Goal: Navigation & Orientation: Find specific page/section

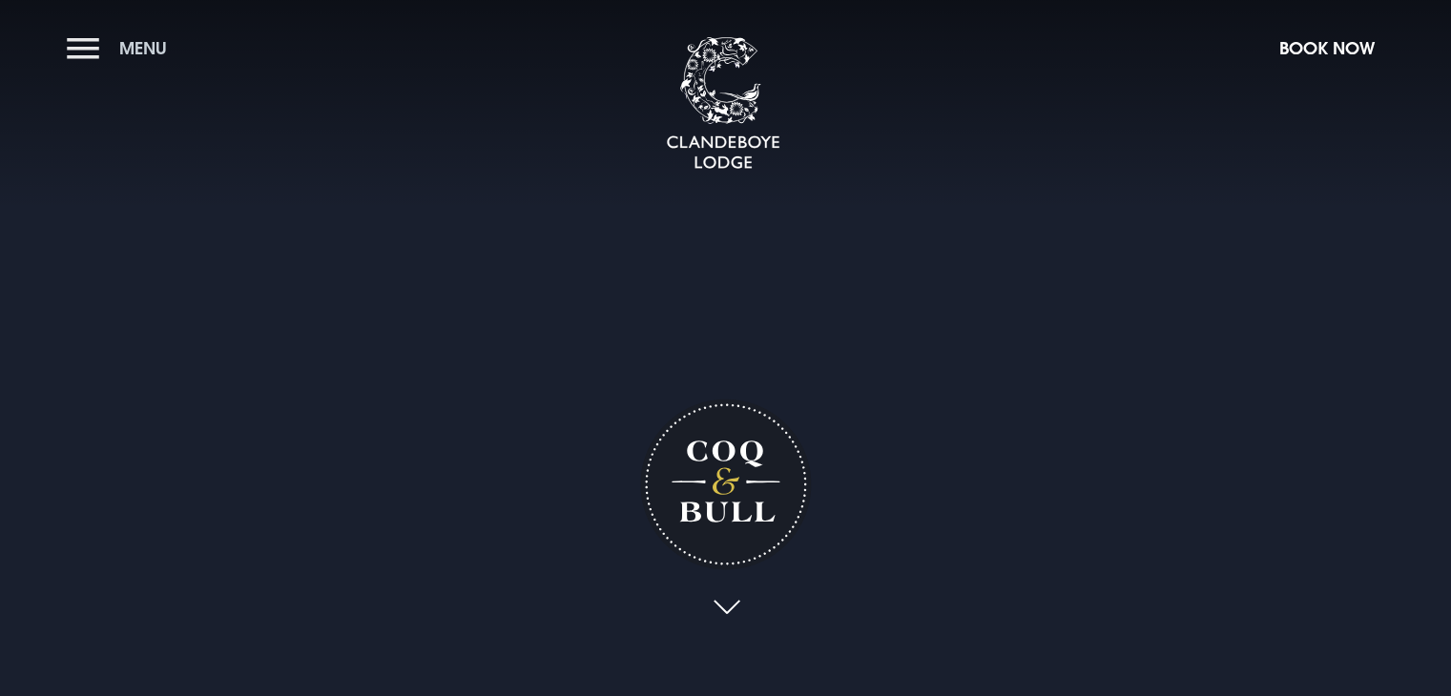
click at [142, 49] on span "Menu" at bounding box center [143, 48] width 48 height 22
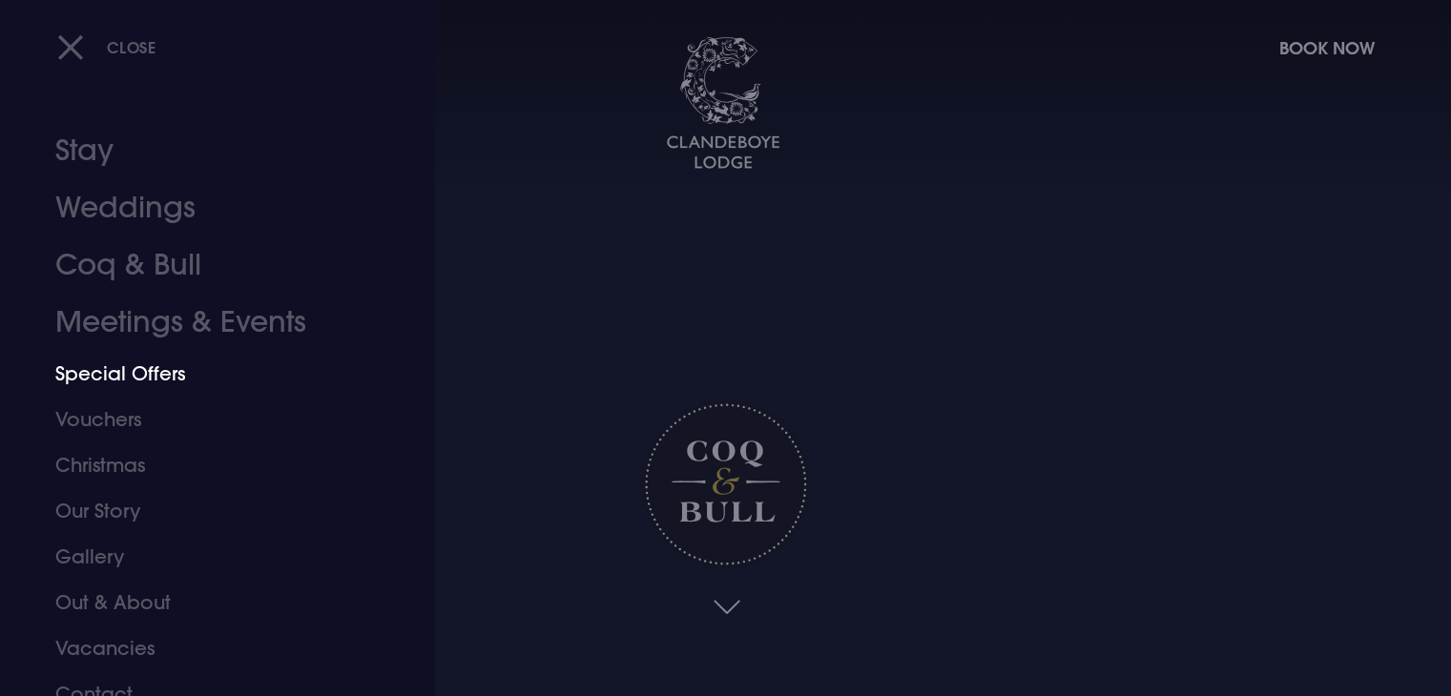
click at [113, 369] on link "Special Offers" at bounding box center [205, 374] width 301 height 46
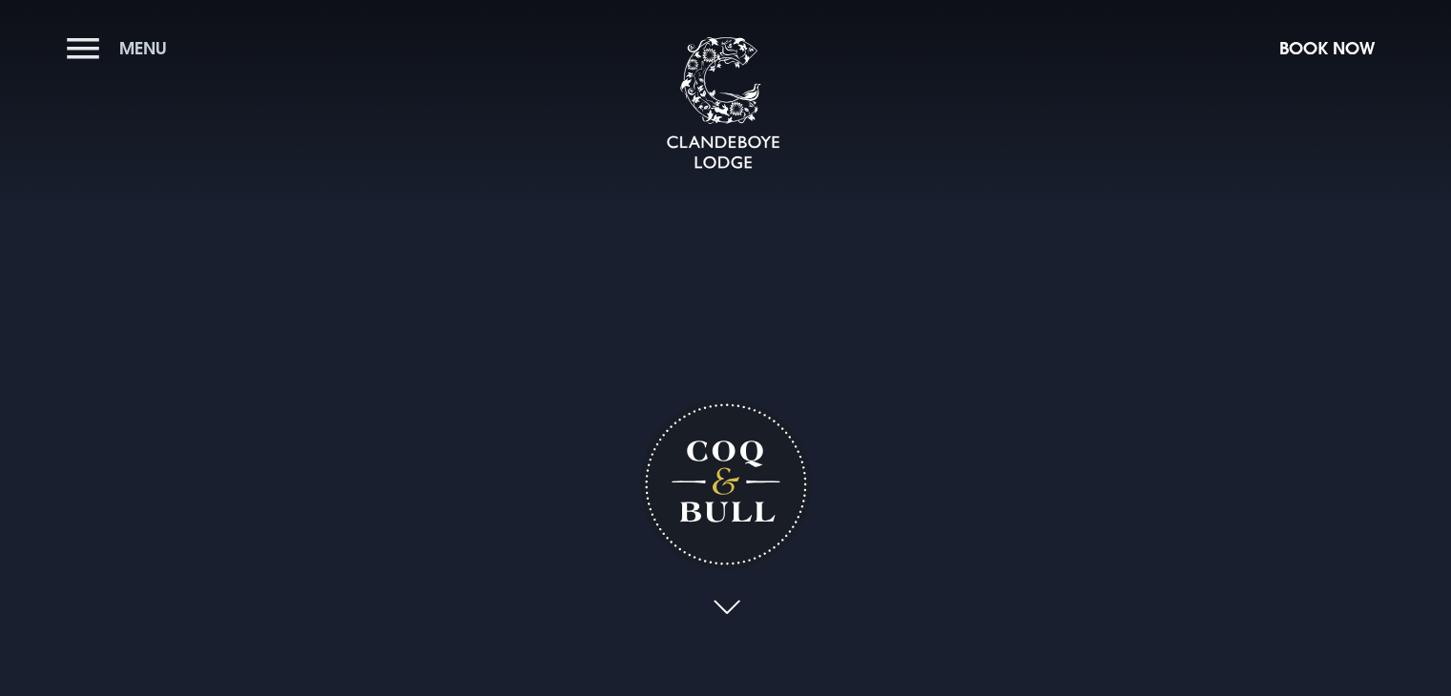
click at [159, 44] on span "Menu" at bounding box center [143, 48] width 48 height 22
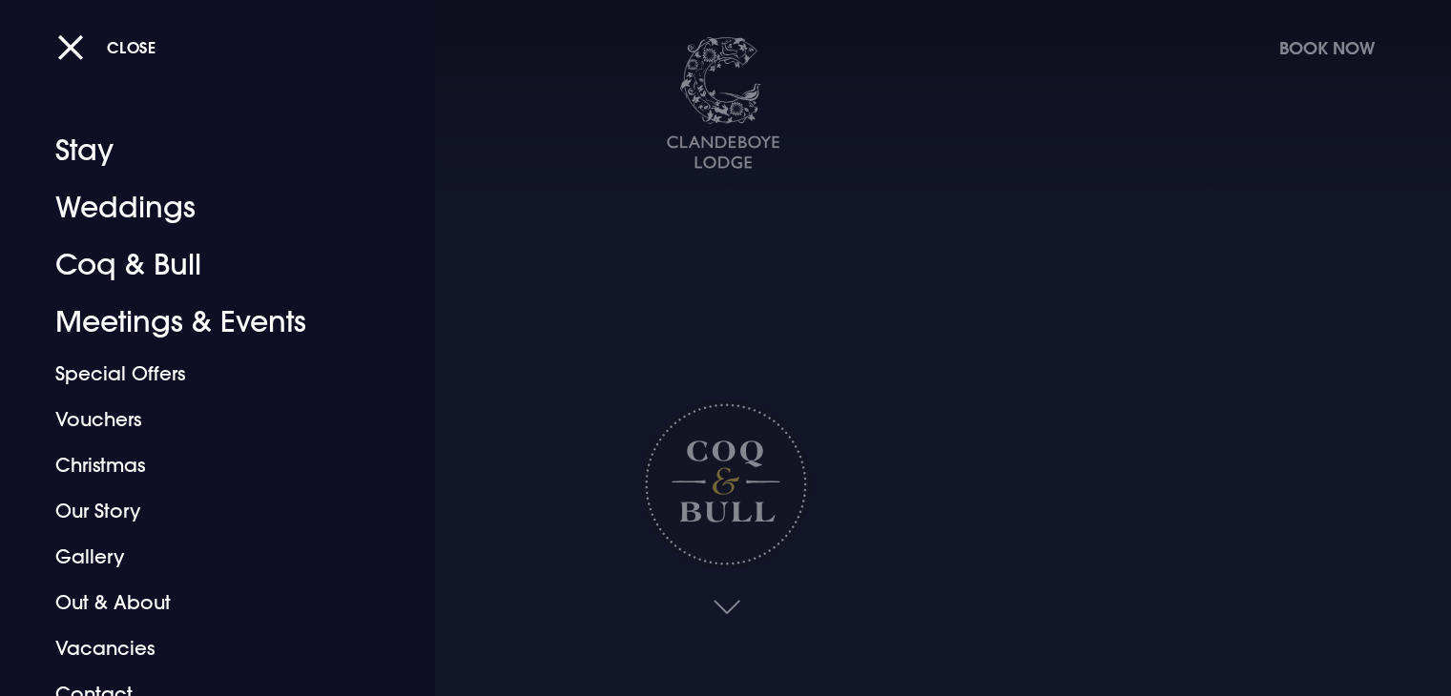
scroll to position [21, 0]
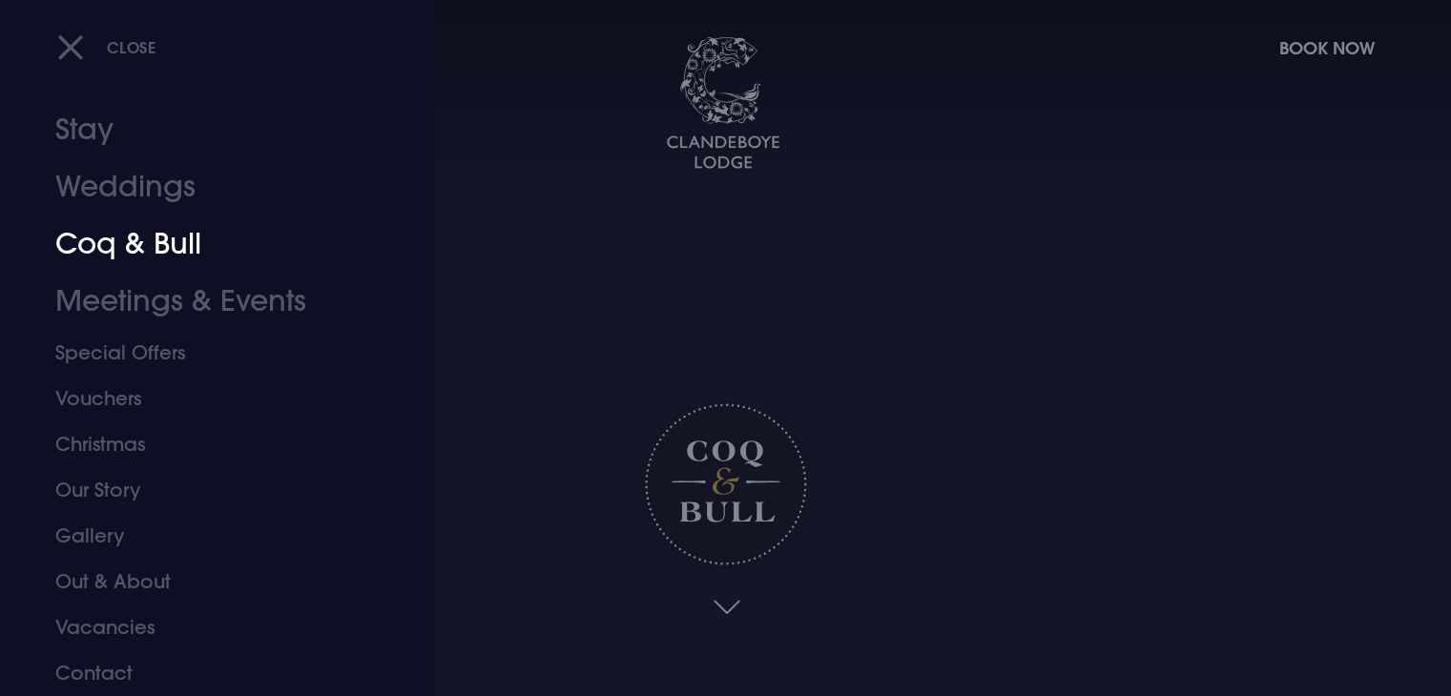
click at [125, 248] on link "Coq & Bull" at bounding box center [205, 244] width 301 height 57
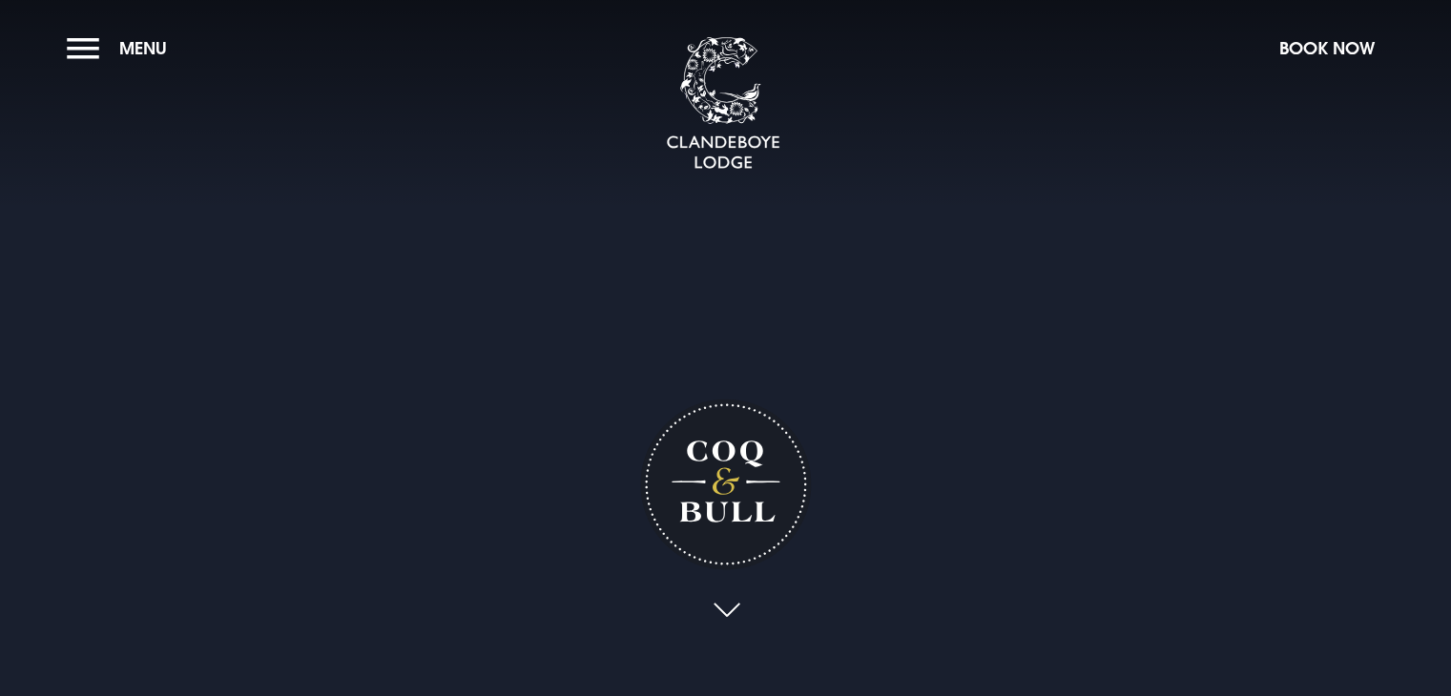
click at [724, 605] on link at bounding box center [726, 611] width 44 height 42
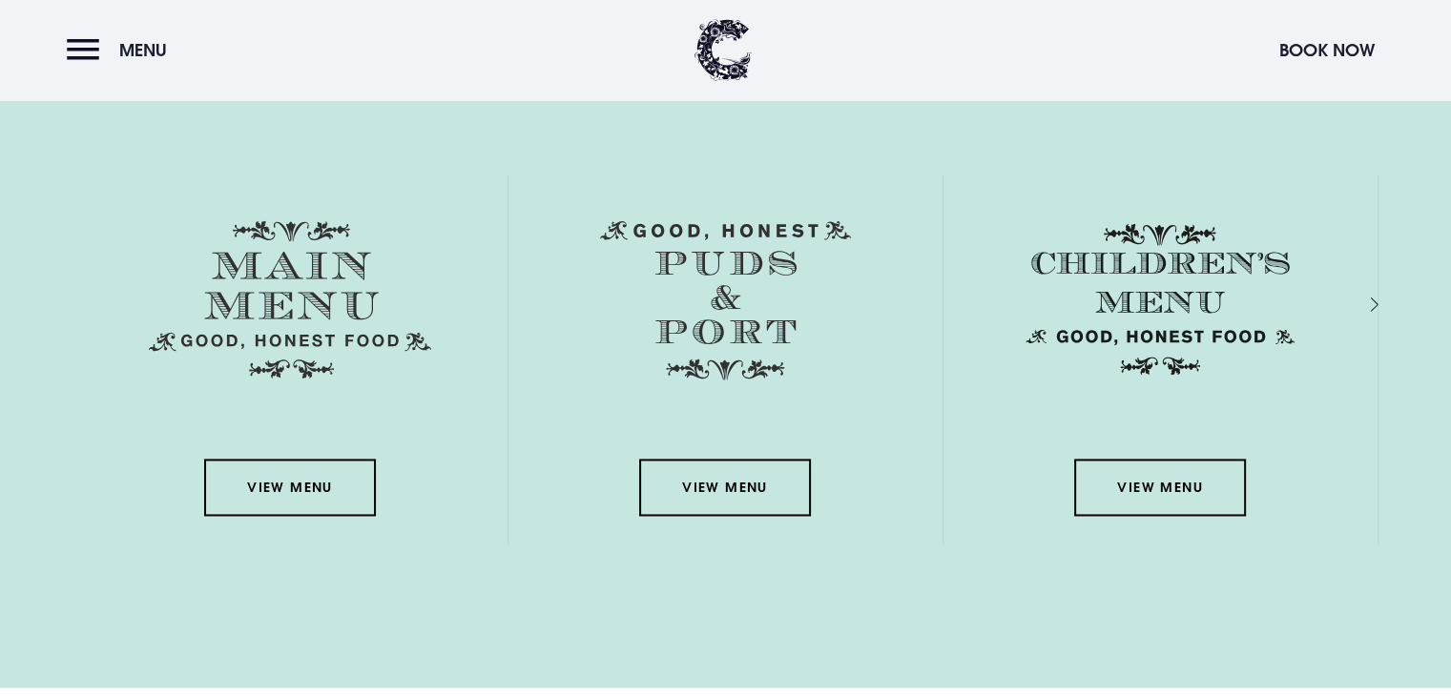
scroll to position [2775, 0]
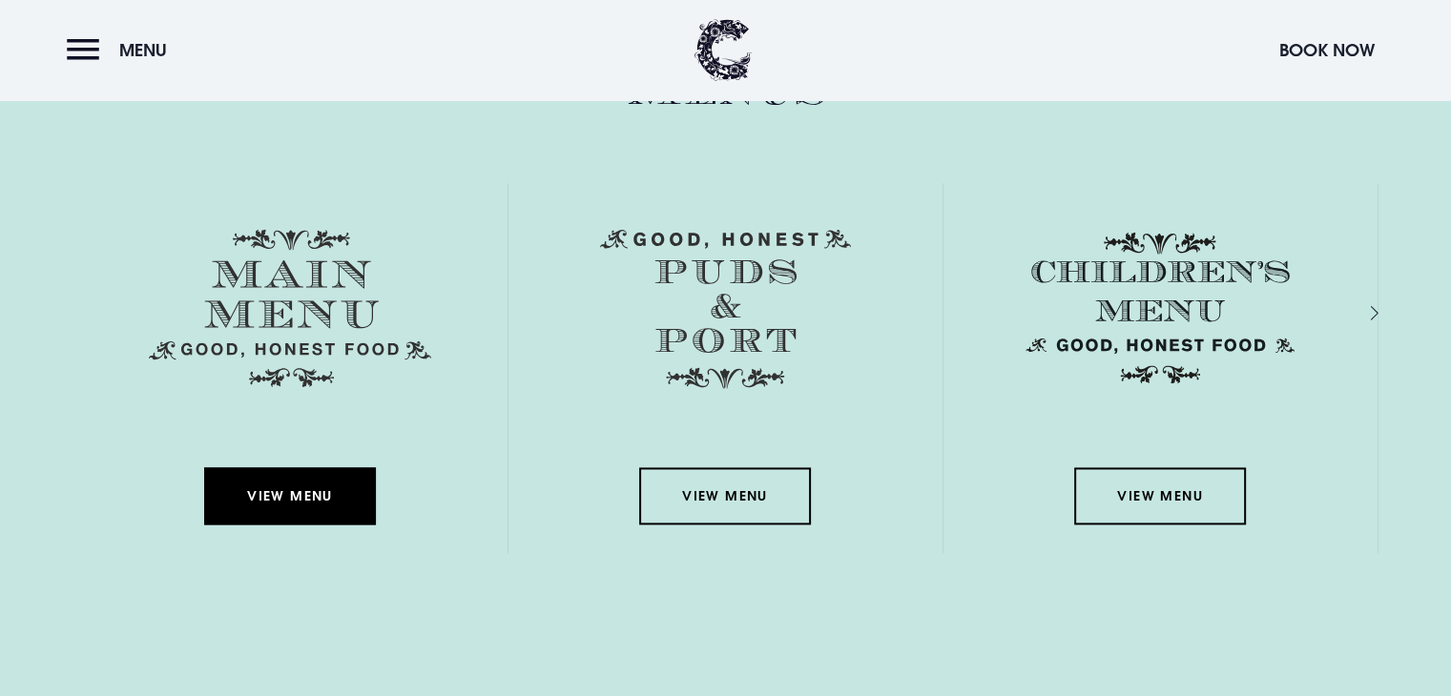
click at [314, 486] on link "View Menu" at bounding box center [290, 495] width 172 height 57
